Goal: Task Accomplishment & Management: Manage account settings

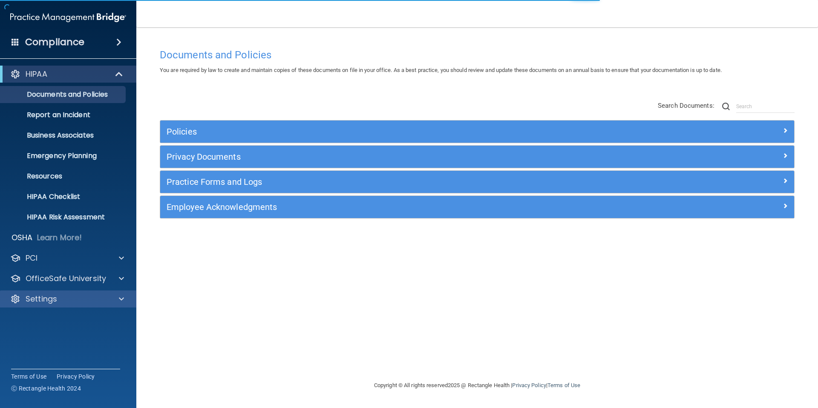
click at [29, 292] on div "Settings" at bounding box center [68, 299] width 137 height 17
click at [119, 300] on span at bounding box center [121, 299] width 5 height 10
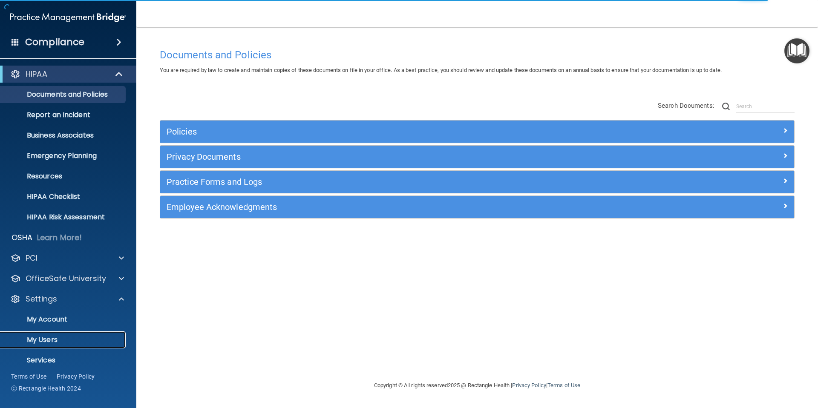
click at [46, 342] on p "My Users" at bounding box center [64, 340] width 116 height 9
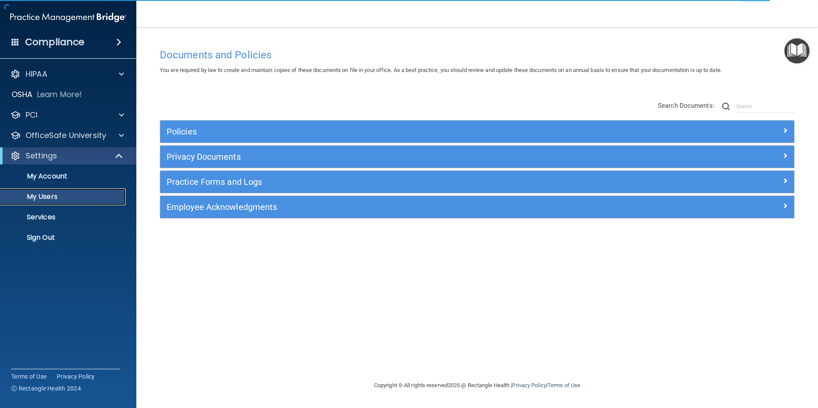
select select "20"
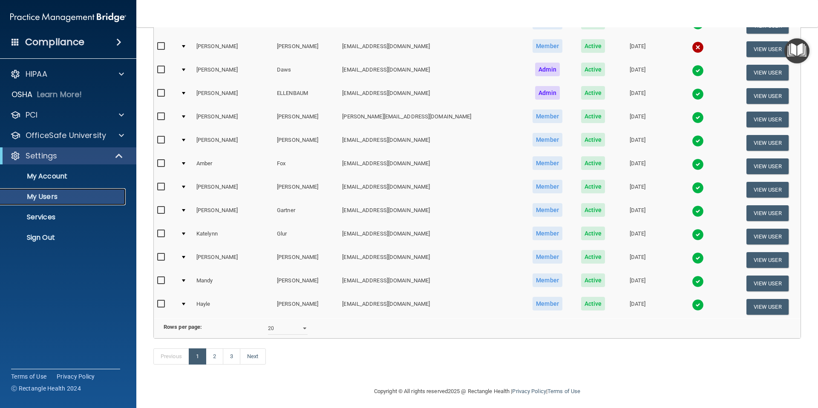
scroll to position [284, 0]
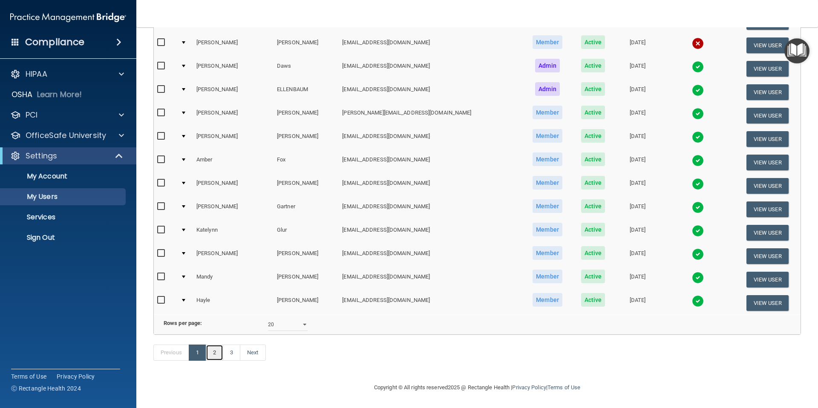
click at [212, 353] on link "2" at bounding box center [214, 353] width 17 height 16
select select "20"
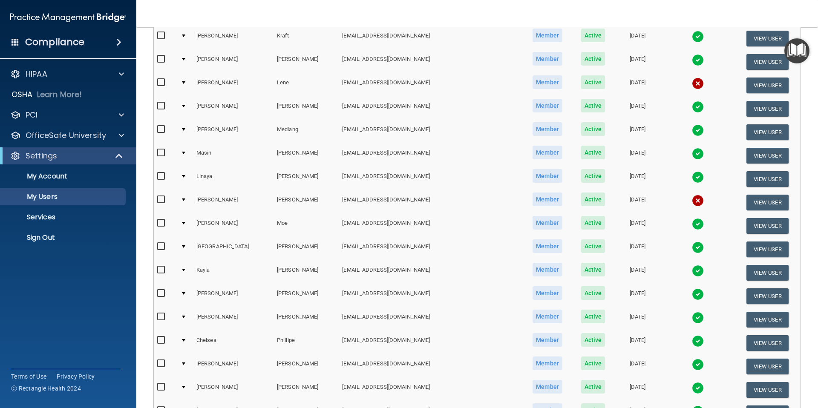
scroll to position [156, 0]
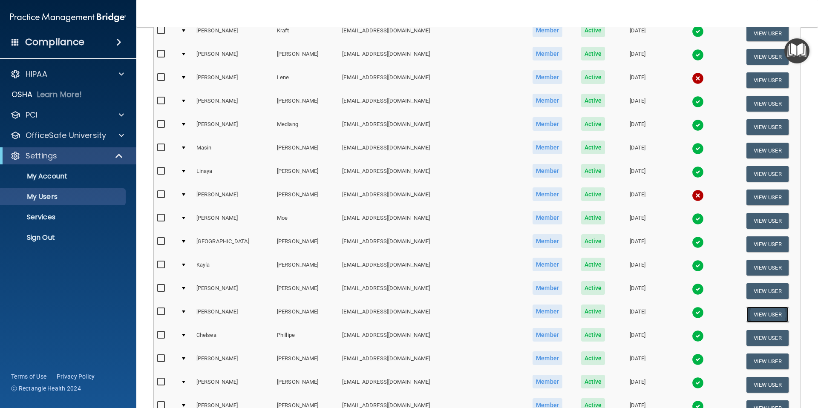
click at [747, 315] on button "View User" at bounding box center [767, 315] width 42 height 16
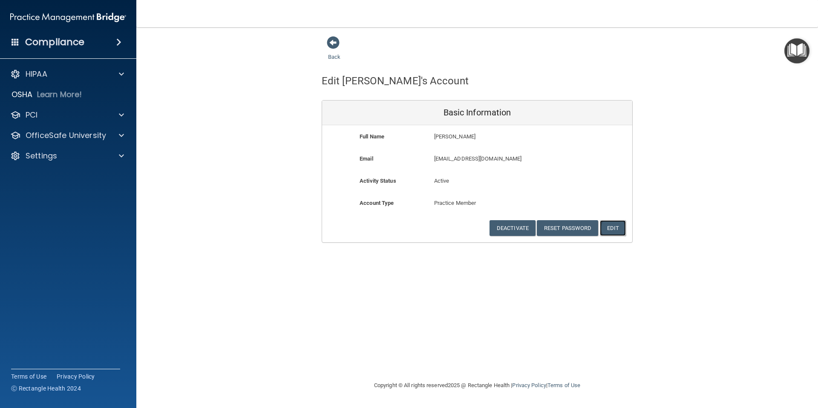
click at [613, 228] on button "Edit" at bounding box center [613, 228] width 26 height 16
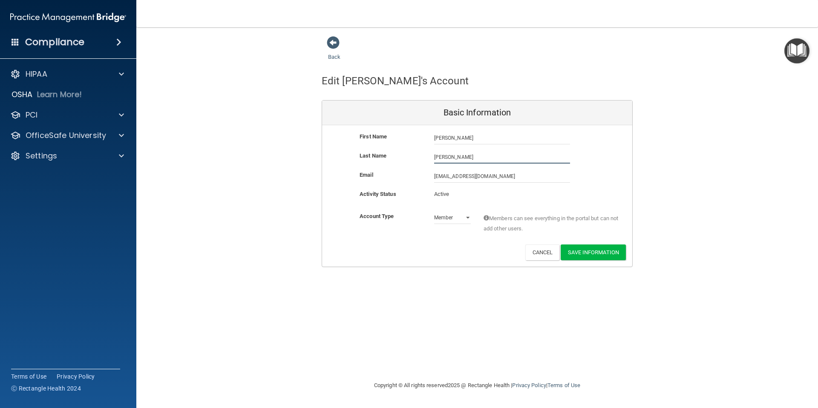
drag, startPoint x: 458, startPoint y: 156, endPoint x: 433, endPoint y: 156, distance: 24.3
click at [433, 156] on div "[PERSON_NAME]" at bounding box center [502, 157] width 149 height 13
type input "[PERSON_NAME]"
click at [465, 177] on input "[EMAIL_ADDRESS][DOMAIN_NAME]" at bounding box center [502, 176] width 136 height 13
drag, startPoint x: 472, startPoint y: 175, endPoint x: 505, endPoint y: 173, distance: 32.9
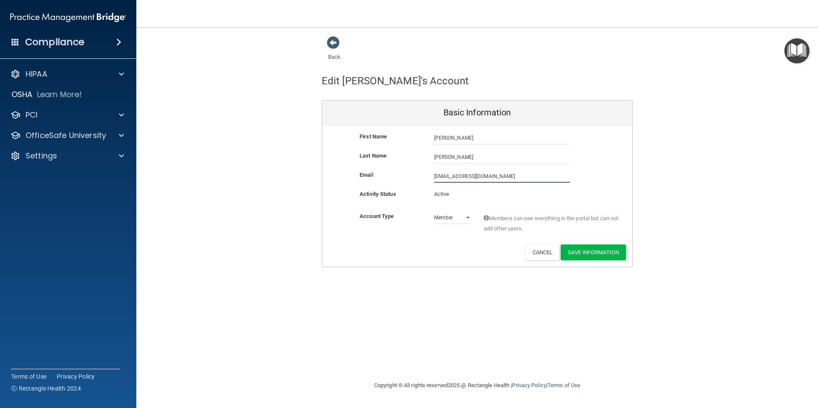
click at [452, 176] on input "[EMAIL_ADDRESS][DOMAIN_NAME]" at bounding box center [502, 176] width 136 height 13
type input "[EMAIL_ADDRESS][DOMAIN_NAME]"
click at [589, 253] on button "Save Information" at bounding box center [593, 253] width 65 height 16
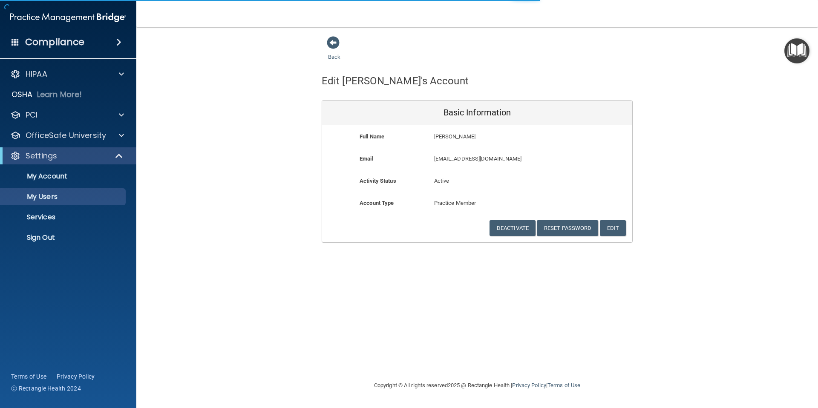
select select "20"
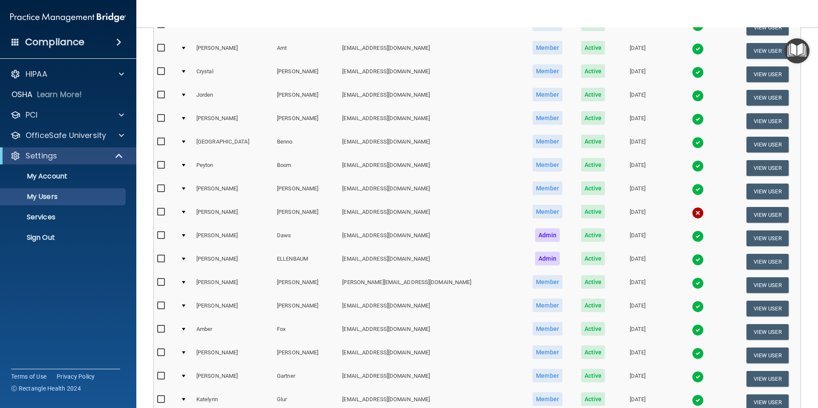
scroll to position [150, 0]
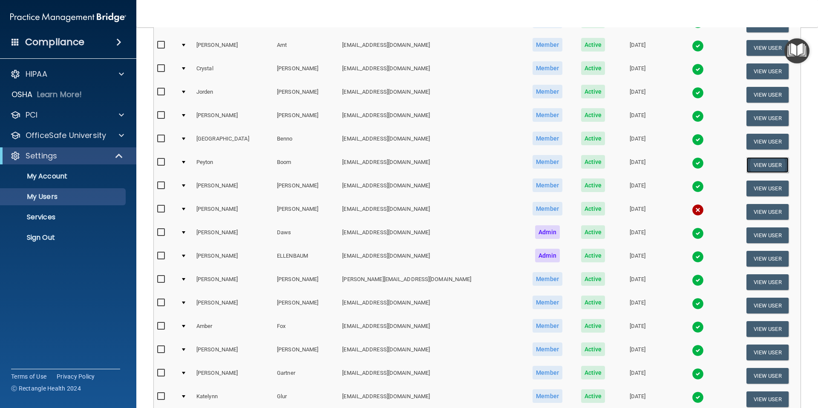
click at [761, 167] on button "View User" at bounding box center [767, 165] width 42 height 16
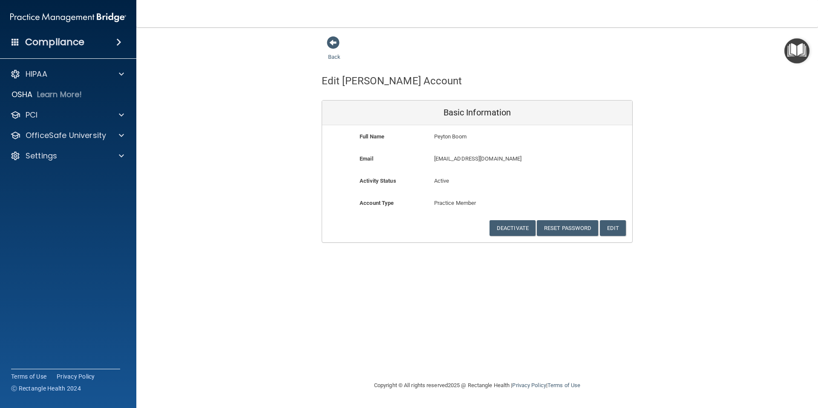
click at [458, 138] on p "Peyton Boom" at bounding box center [502, 137] width 136 height 10
click at [609, 228] on button "Edit" at bounding box center [613, 228] width 26 height 16
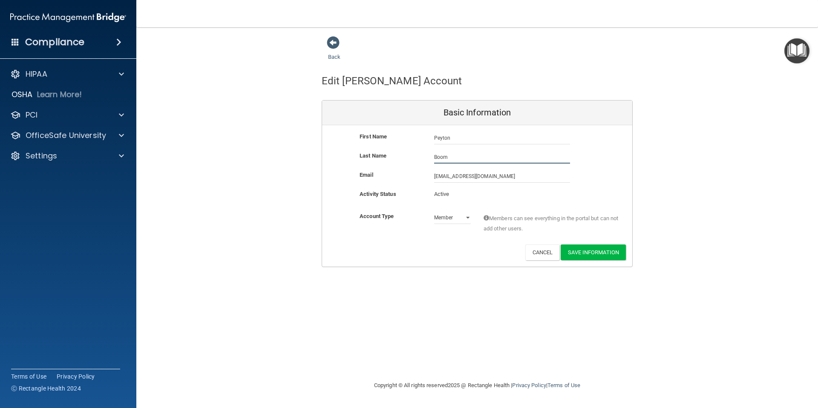
drag, startPoint x: 449, startPoint y: 157, endPoint x: 438, endPoint y: 156, distance: 10.7
click at [438, 156] on input "Boom" at bounding box center [502, 157] width 136 height 13
type input "[PERSON_NAME]"
drag, startPoint x: 461, startPoint y: 176, endPoint x: 453, endPoint y: 176, distance: 8.6
click at [453, 176] on input "[EMAIL_ADDRESS][DOMAIN_NAME]" at bounding box center [502, 176] width 136 height 13
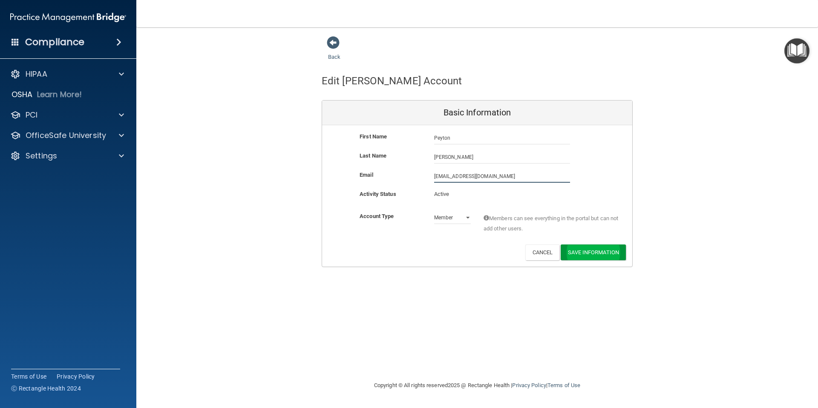
type input "[EMAIL_ADDRESS][DOMAIN_NAME]"
click at [598, 254] on button "Save Information" at bounding box center [593, 254] width 65 height 16
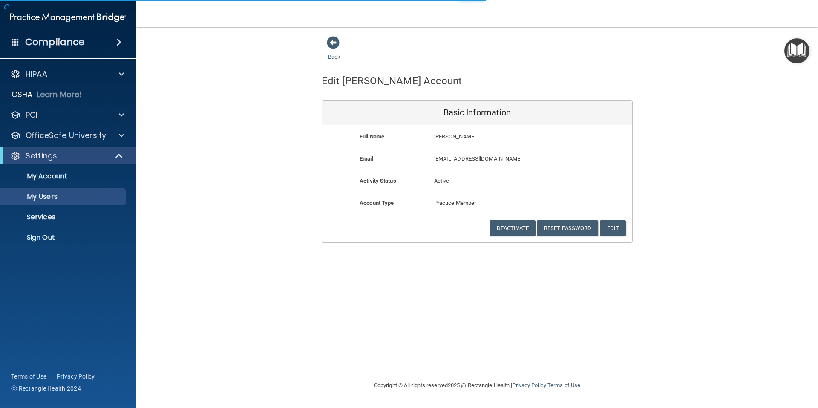
select select "20"
